Goal: Obtain resource: Download file/media

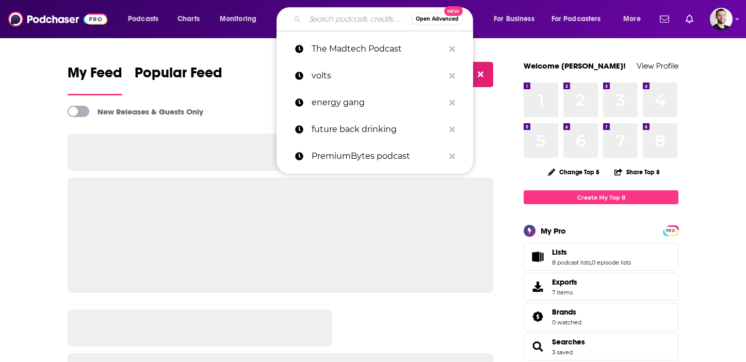
click at [316, 15] on input "Search podcasts, credits, & more..." at bounding box center [358, 19] width 106 height 17
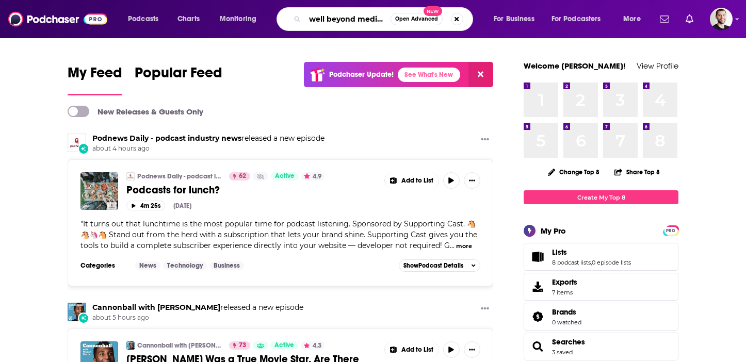
scroll to position [0, 7]
type input "well beyond medicine"
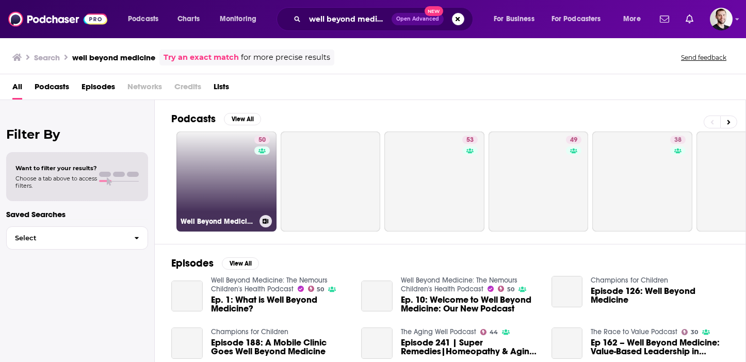
click at [218, 164] on link "50 Well Beyond Medicine: The Nemours Children's Health Podcast" at bounding box center [226, 182] width 100 height 100
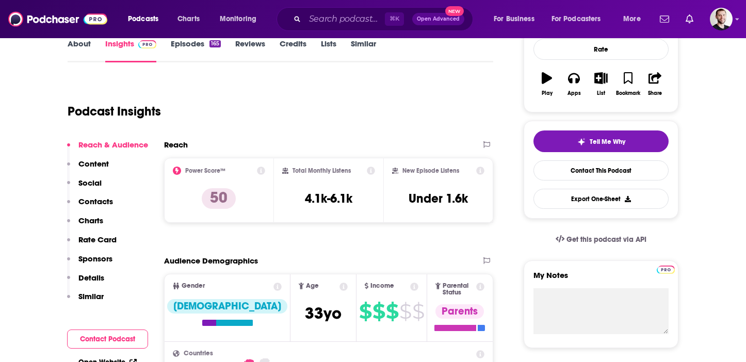
scroll to position [207, 0]
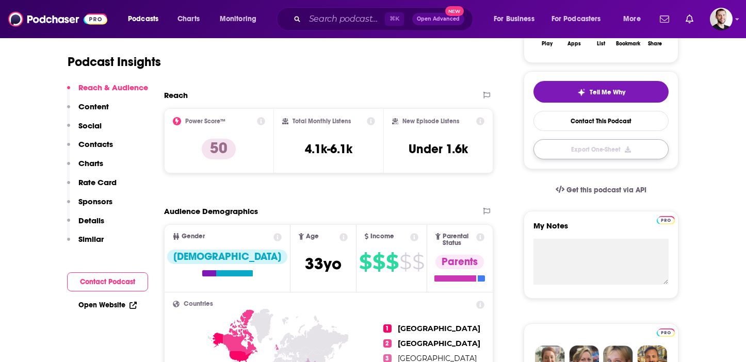
click at [593, 157] on button "Export One-Sheet" at bounding box center [600, 149] width 135 height 20
